Goal: Task Accomplishment & Management: Manage account settings

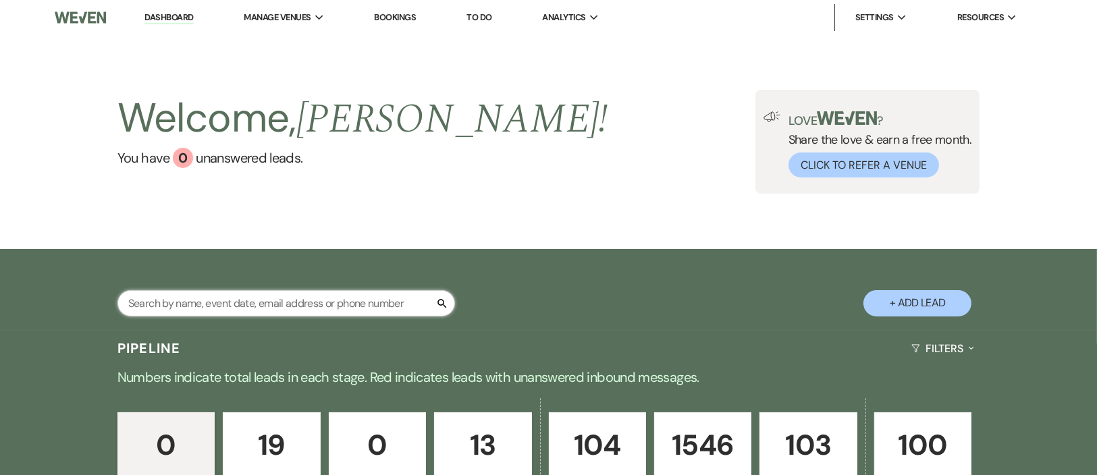
click at [350, 317] on input "text" at bounding box center [285, 303] width 337 height 26
type input "SPRINGER"
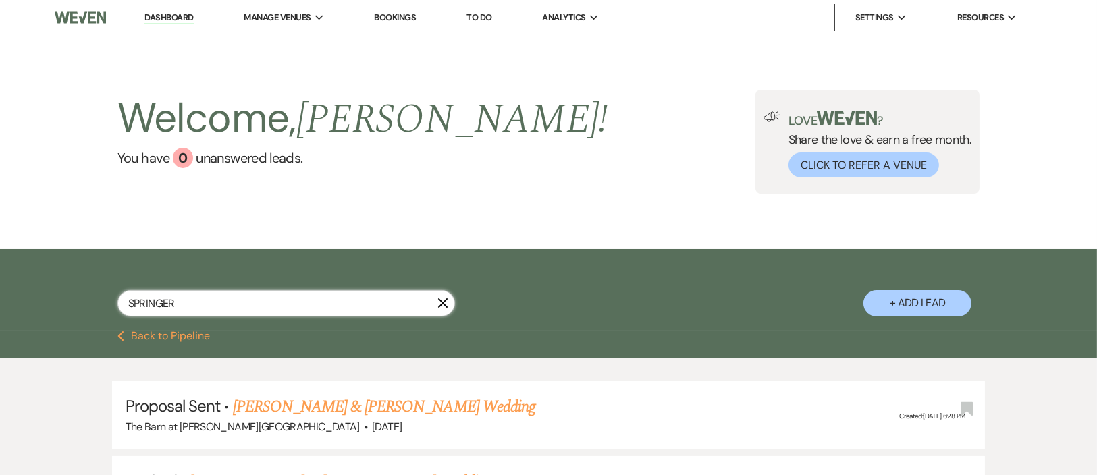
select select "6"
type input "SPRINGER"
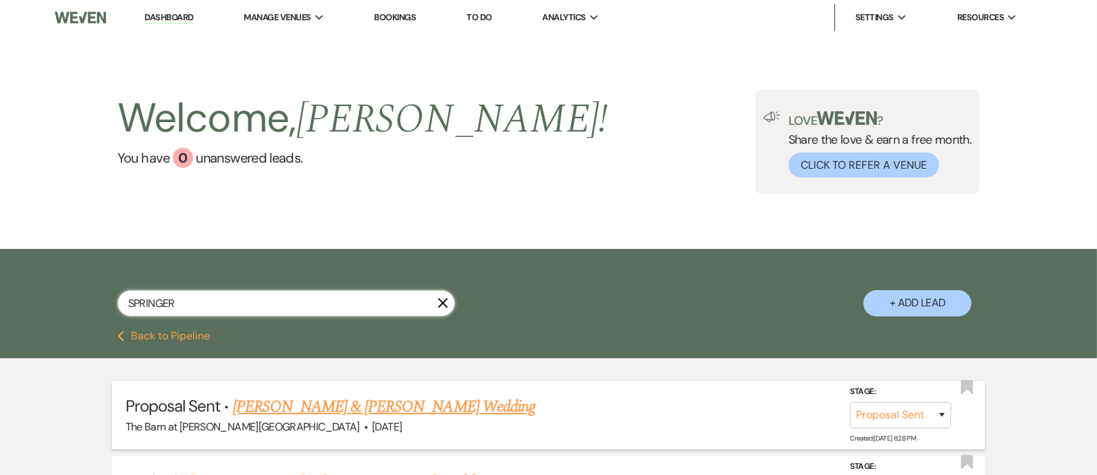
scroll to position [169, 0]
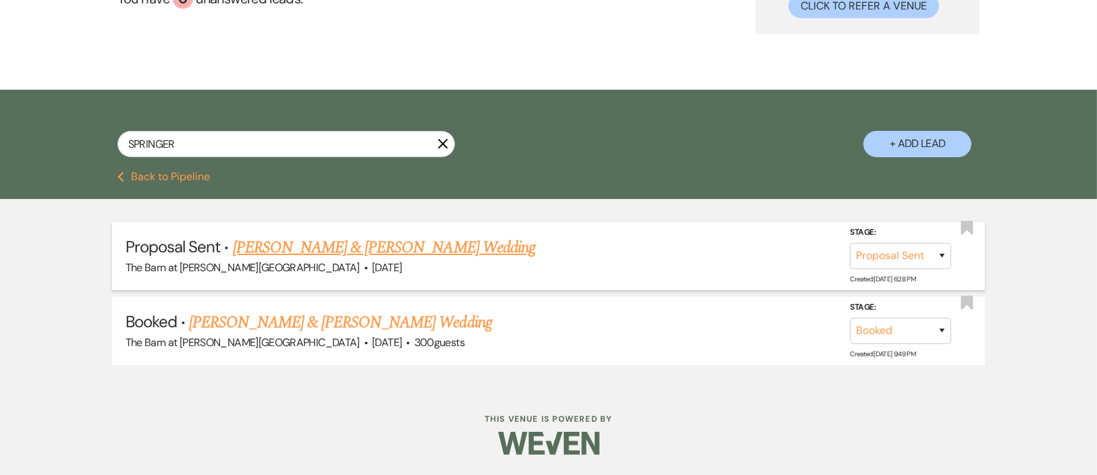
click at [377, 254] on link "[PERSON_NAME] & [PERSON_NAME] Wedding" at bounding box center [384, 248] width 302 height 24
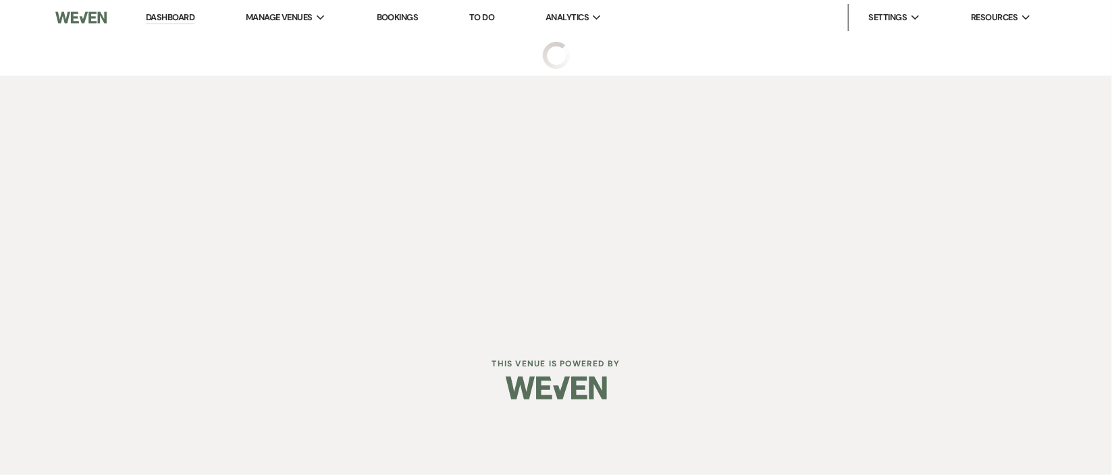
select select "6"
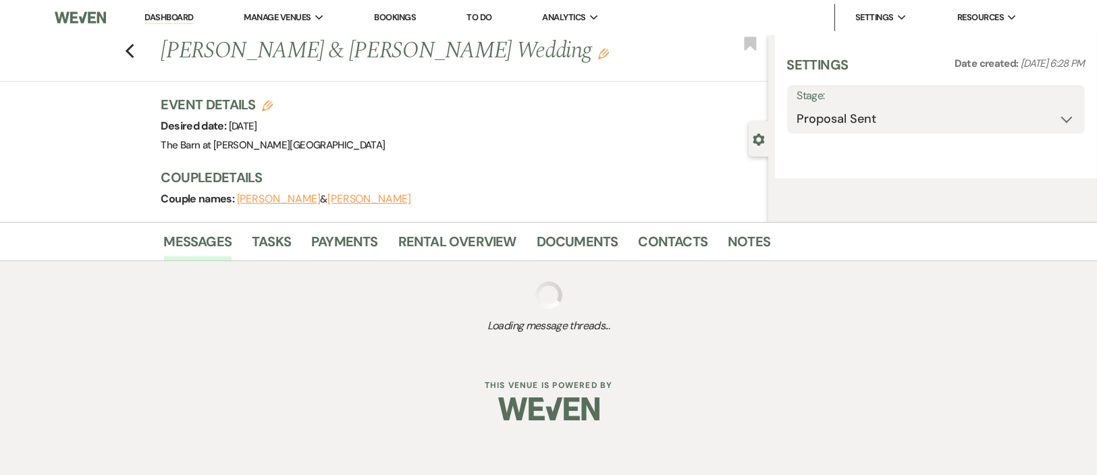
select select "5"
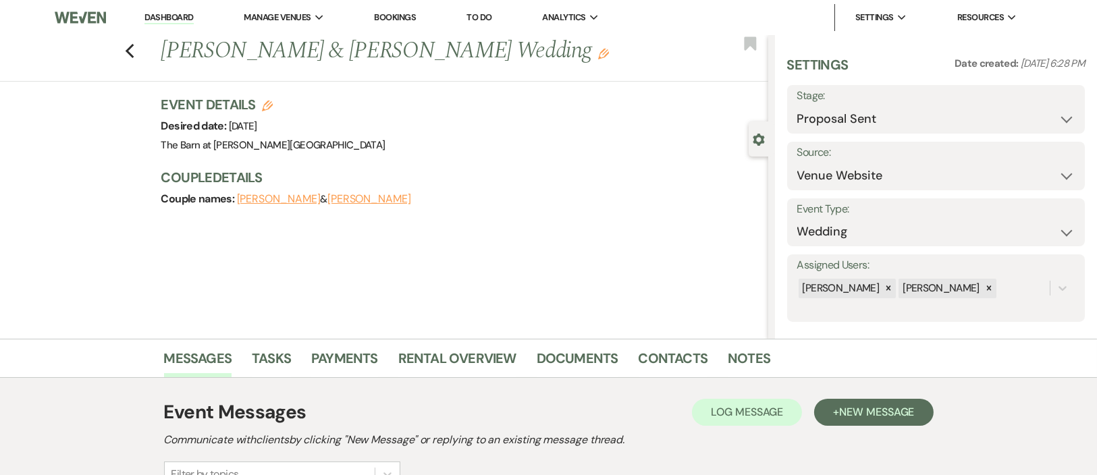
scroll to position [157, 0]
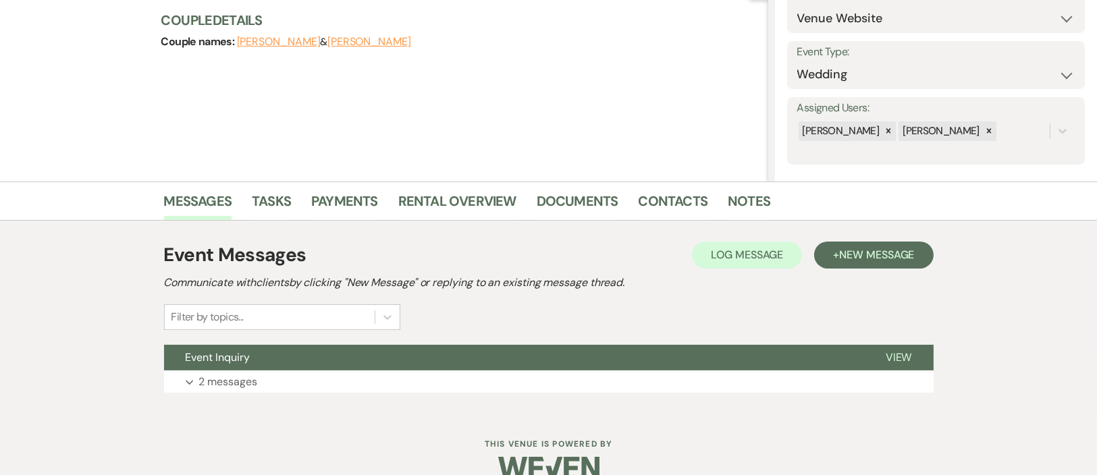
select select "6"
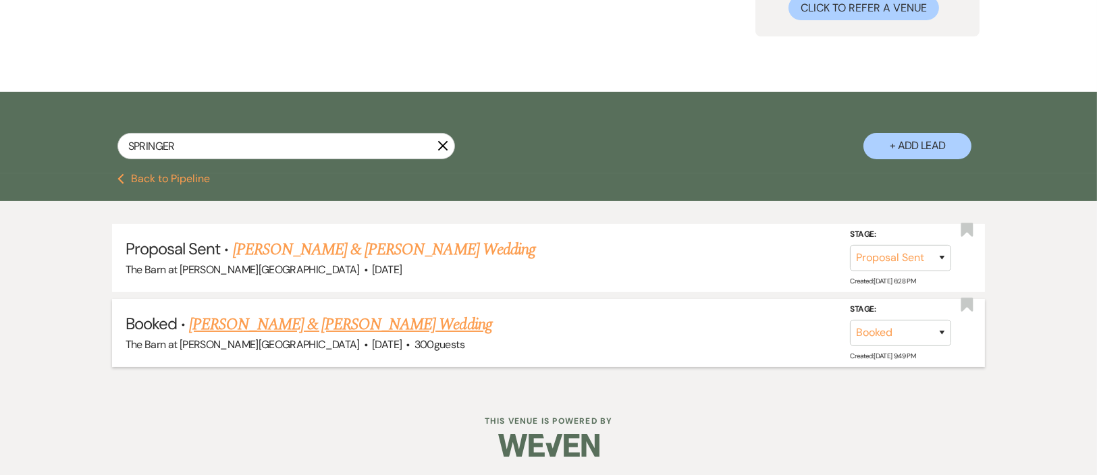
click at [347, 333] on link "[PERSON_NAME] & [PERSON_NAME] Wedding" at bounding box center [340, 324] width 302 height 24
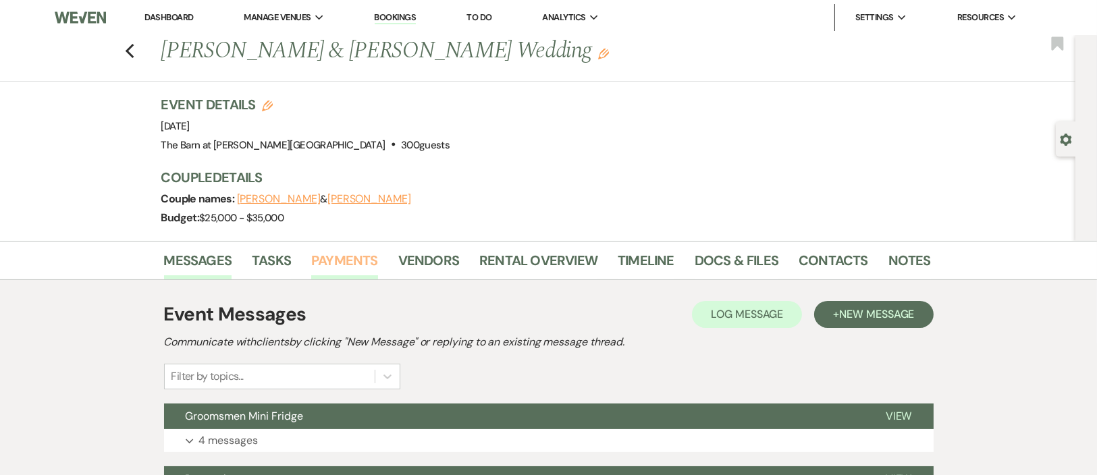
click at [350, 260] on link "Payments" at bounding box center [344, 265] width 67 height 30
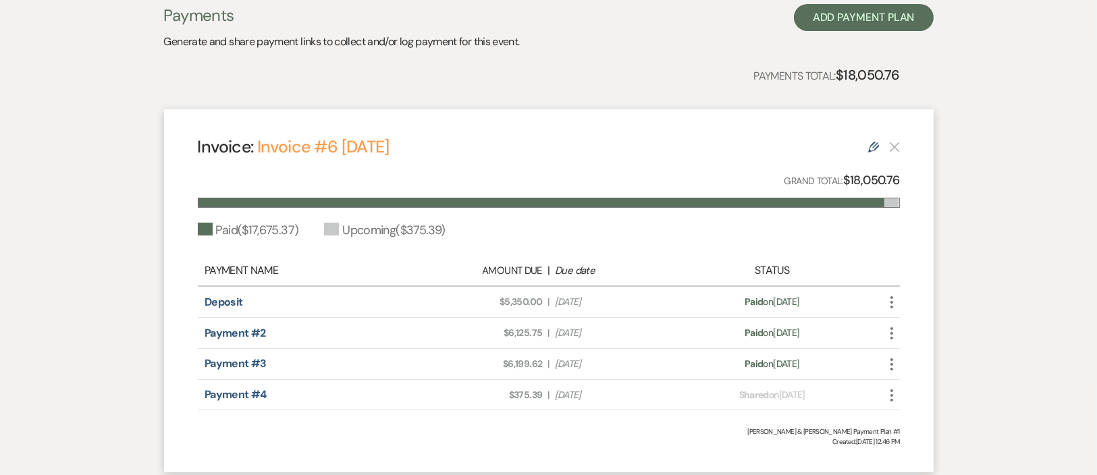
scroll to position [400, 0]
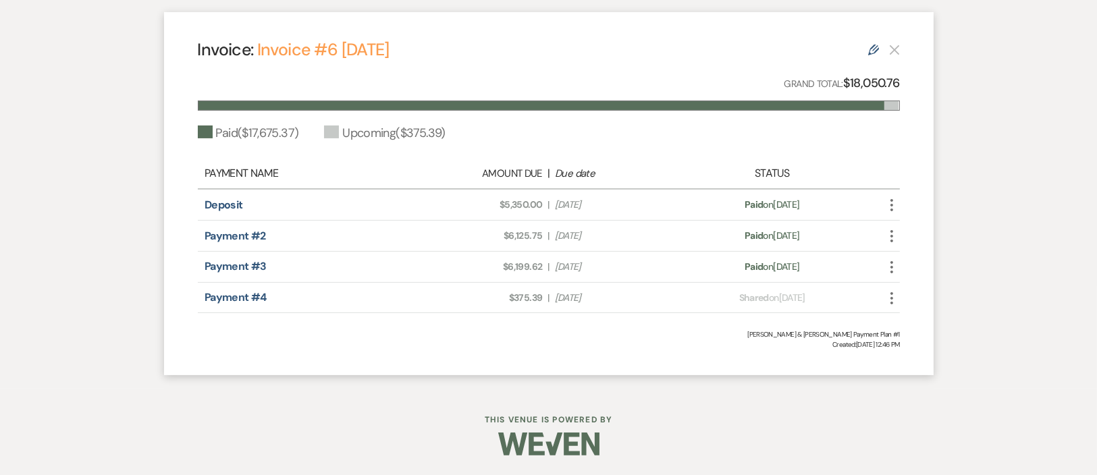
click at [894, 231] on icon "More" at bounding box center [891, 236] width 16 height 16
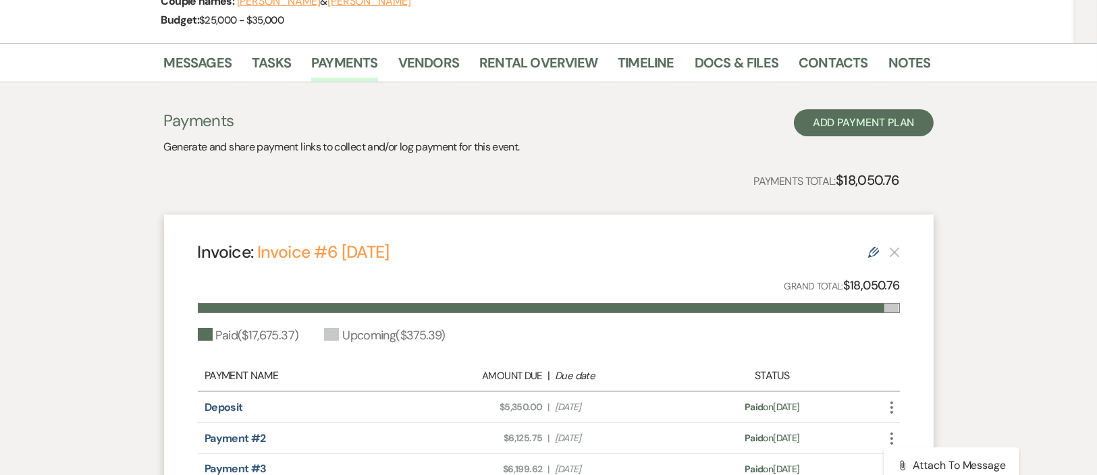
scroll to position [97, 0]
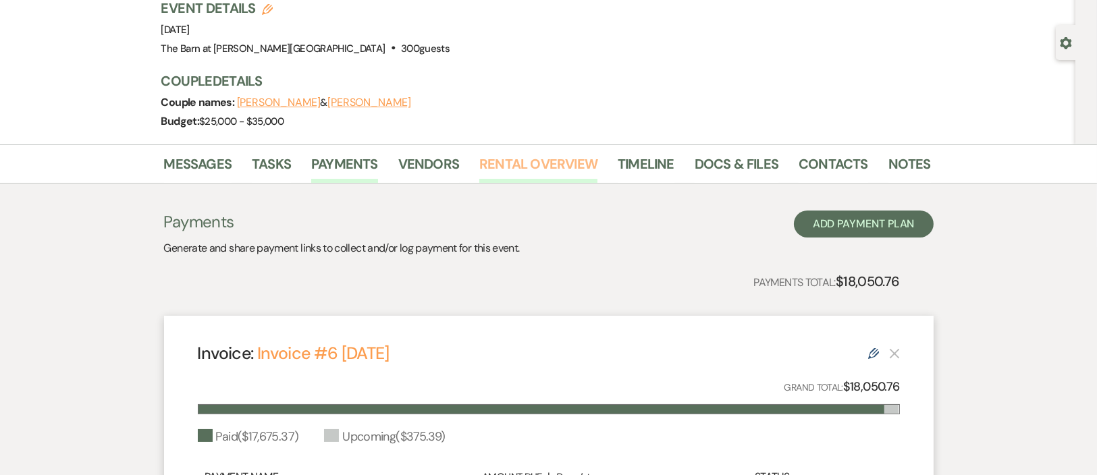
click at [556, 161] on link "Rental Overview" at bounding box center [538, 168] width 118 height 30
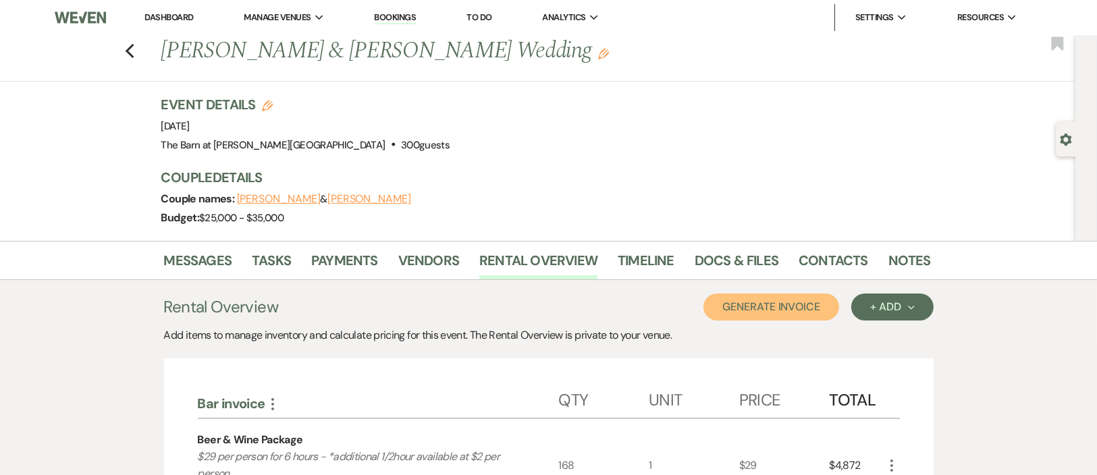
click at [760, 304] on button "Generate Invoice" at bounding box center [771, 307] width 136 height 27
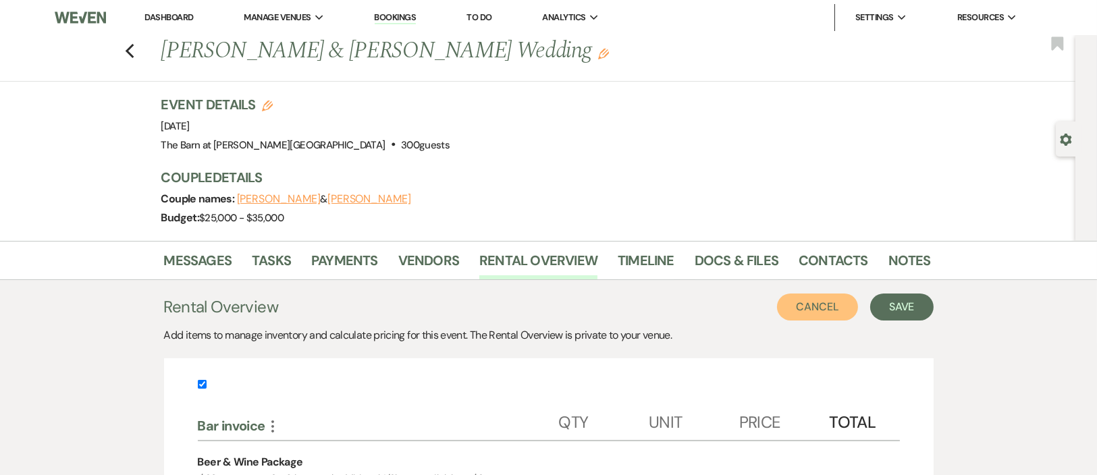
scroll to position [202, 0]
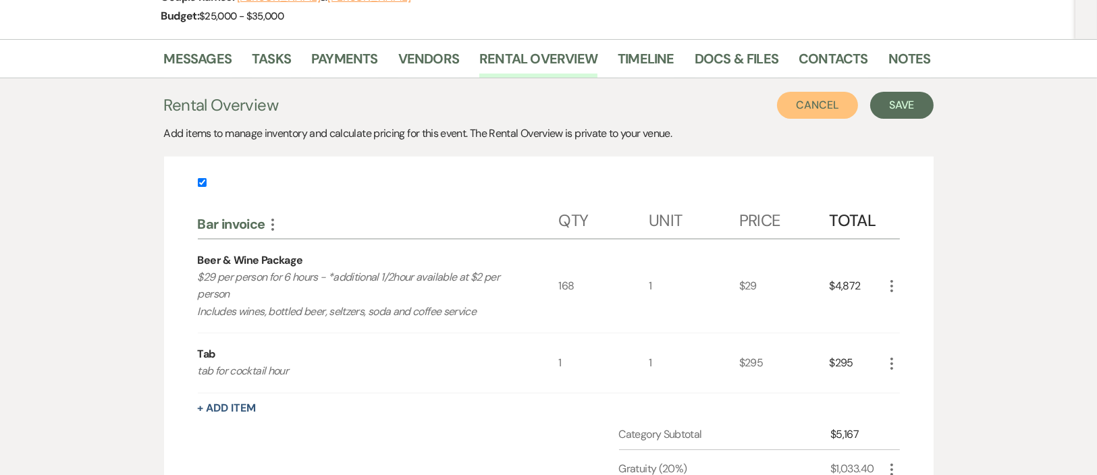
click at [815, 95] on button "Cancel" at bounding box center [817, 105] width 81 height 27
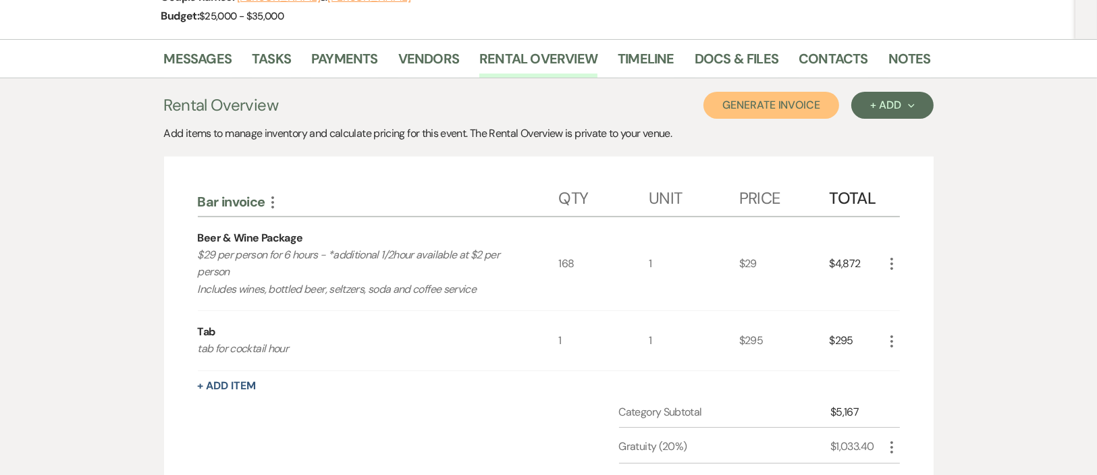
scroll to position [0, 0]
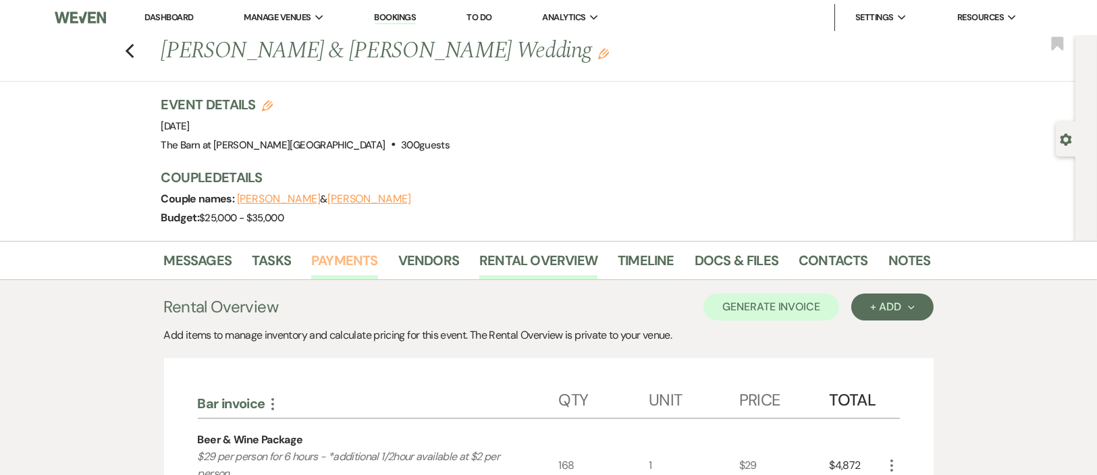
click at [348, 255] on link "Payments" at bounding box center [344, 265] width 67 height 30
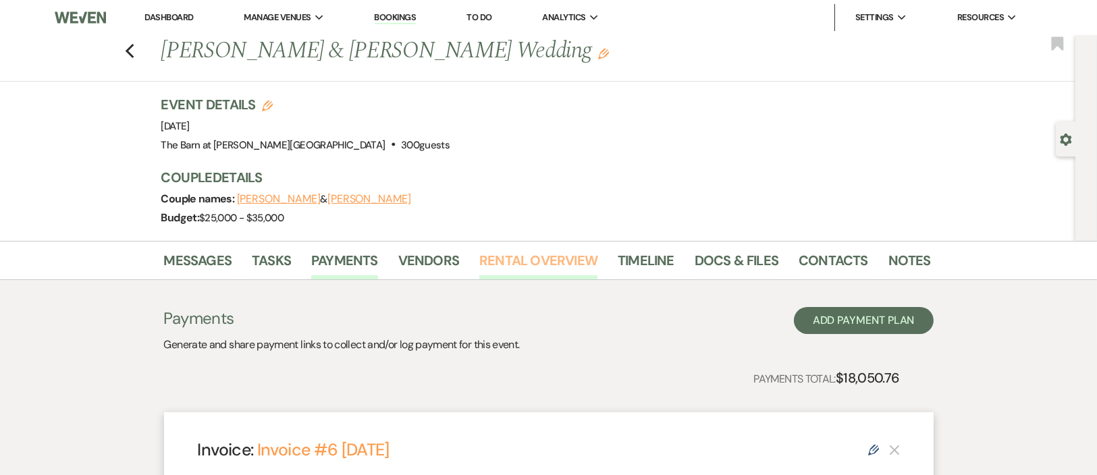
click at [584, 263] on link "Rental Overview" at bounding box center [538, 265] width 118 height 30
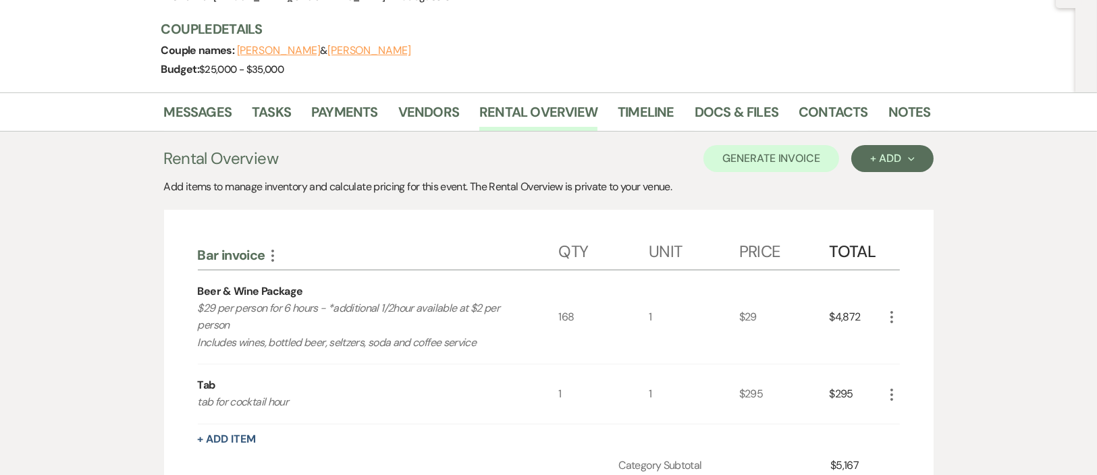
scroll to position [47, 0]
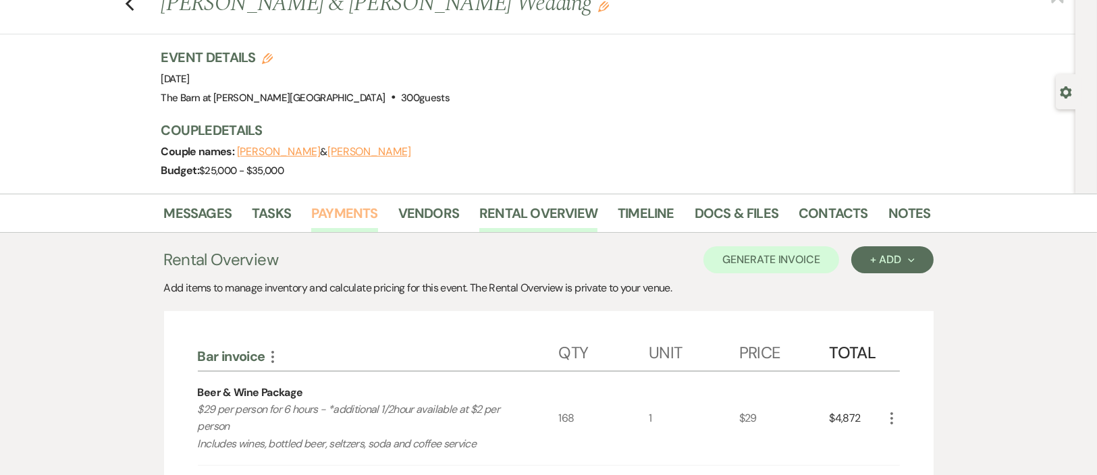
click at [320, 208] on link "Payments" at bounding box center [344, 217] width 67 height 30
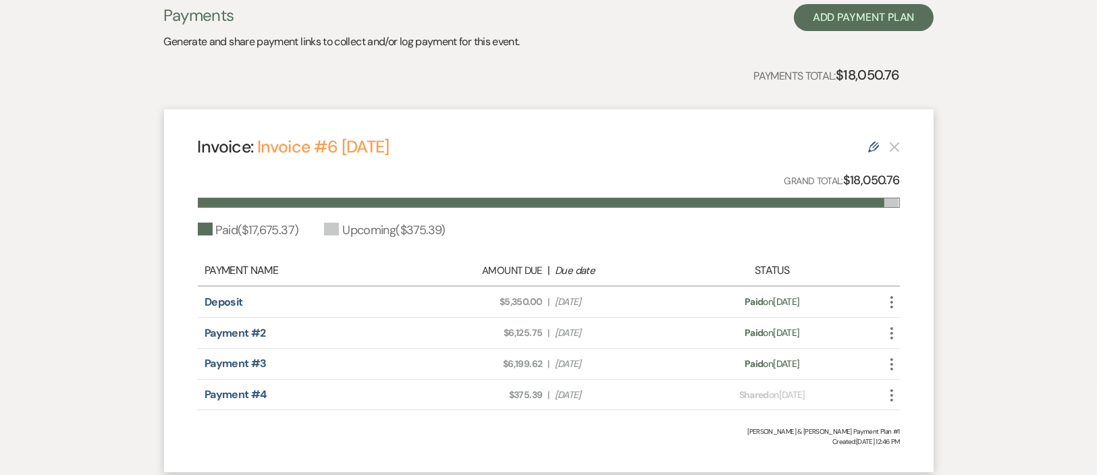
scroll to position [400, 0]
